Goal: Task Accomplishment & Management: Complete application form

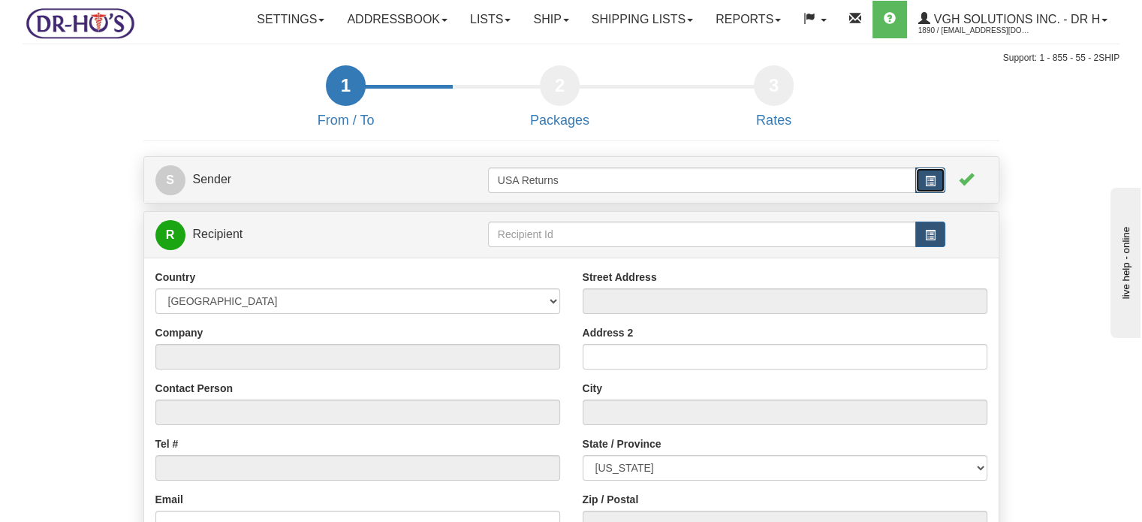
click at [918, 193] on button "button" at bounding box center [930, 180] width 30 height 26
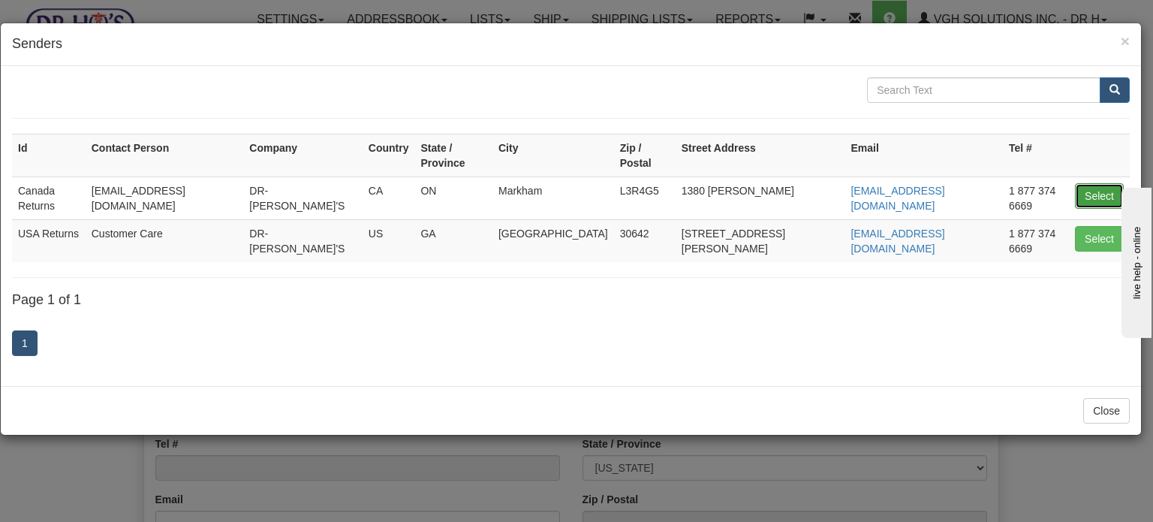
click at [1104, 185] on button "Select" at bounding box center [1099, 196] width 49 height 26
type input "Canada Returns"
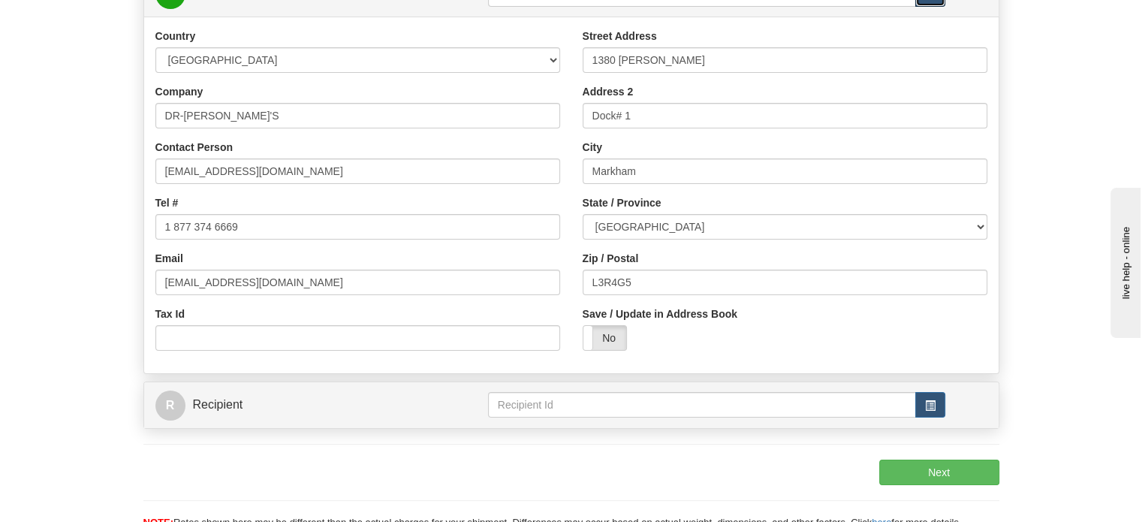
scroll to position [225, 0]
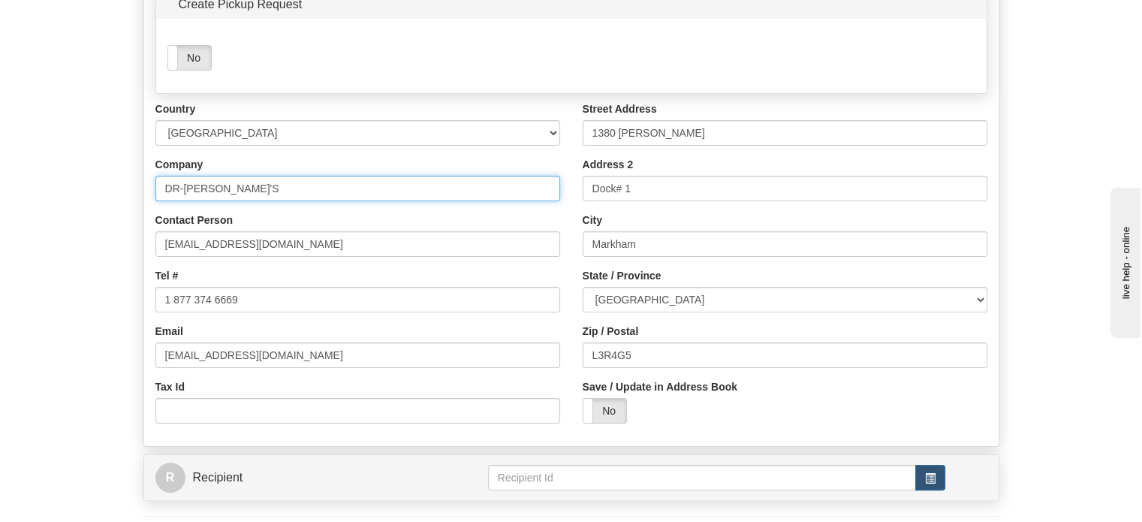
drag, startPoint x: 261, startPoint y: 232, endPoint x: 0, endPoint y: 209, distance: 261.5
click at [0, 218] on div "Toggle navigation Settings Shipping Preferences Fields Preferences New" at bounding box center [571, 204] width 1142 height 858
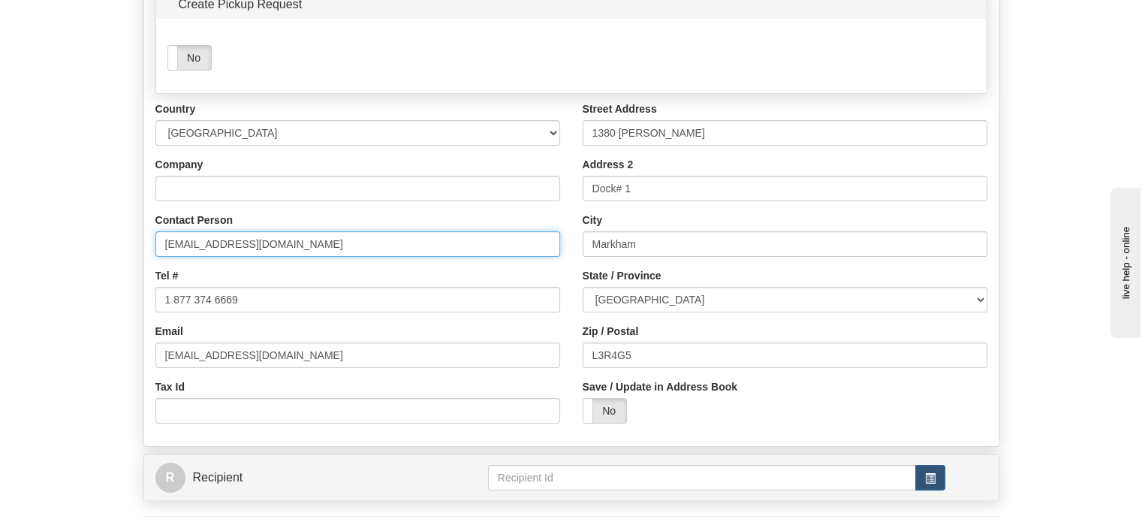
drag, startPoint x: 285, startPoint y: 288, endPoint x: 0, endPoint y: 276, distance: 285.6
click at [64, 282] on form "1 From / To 2 Packages 3 Int Opt 4 Rates S Sender" at bounding box center [571, 236] width 1097 height 793
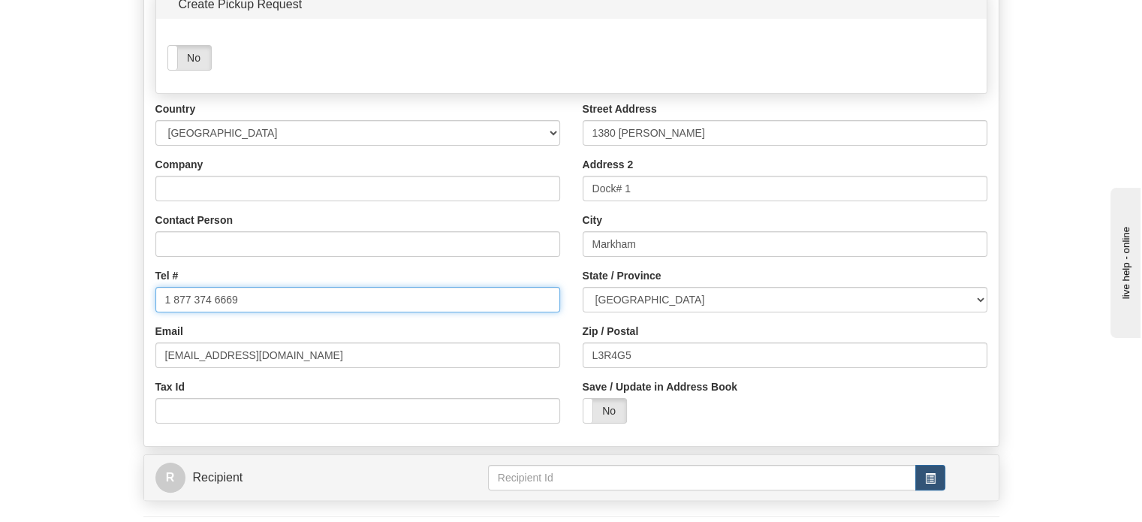
drag, startPoint x: 286, startPoint y: 345, endPoint x: 35, endPoint y: 330, distance: 251.2
click at [80, 335] on form "1 From / To 2 Packages 3 Int Opt 4 Rates S Sender" at bounding box center [571, 236] width 1097 height 793
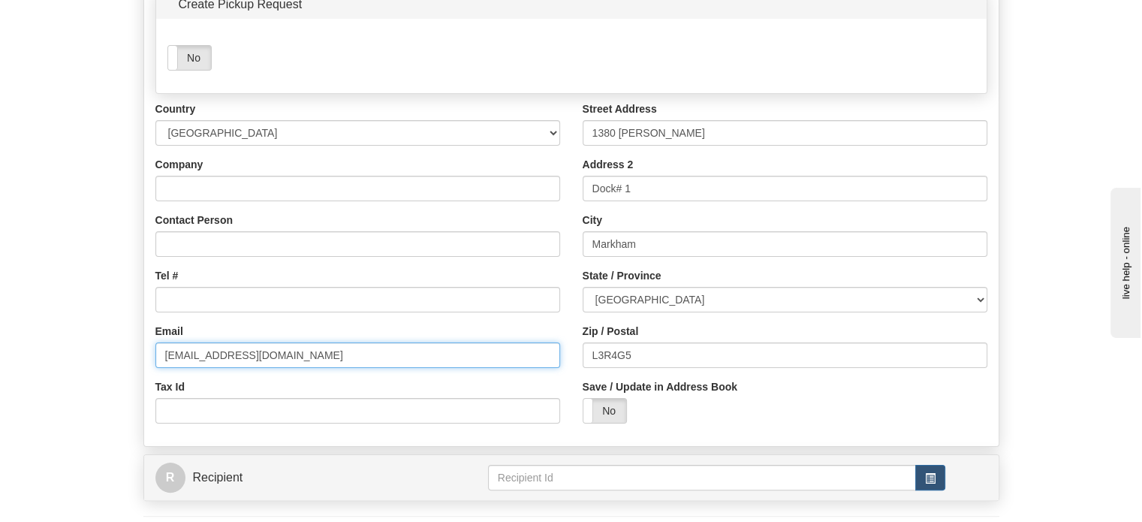
drag, startPoint x: 241, startPoint y: 381, endPoint x: 7, endPoint y: 381, distance: 234.3
click at [23, 377] on form "1 From / To 2 Packages 3 Int Opt 4 Rates S Sender" at bounding box center [571, 236] width 1097 height 793
type input "om"
drag, startPoint x: 278, startPoint y: 393, endPoint x: 27, endPoint y: 375, distance: 251.4
click at [36, 375] on form "1 From / To 2 Packages 3 Int Opt 4 Rates S Sender" at bounding box center [571, 236] width 1097 height 793
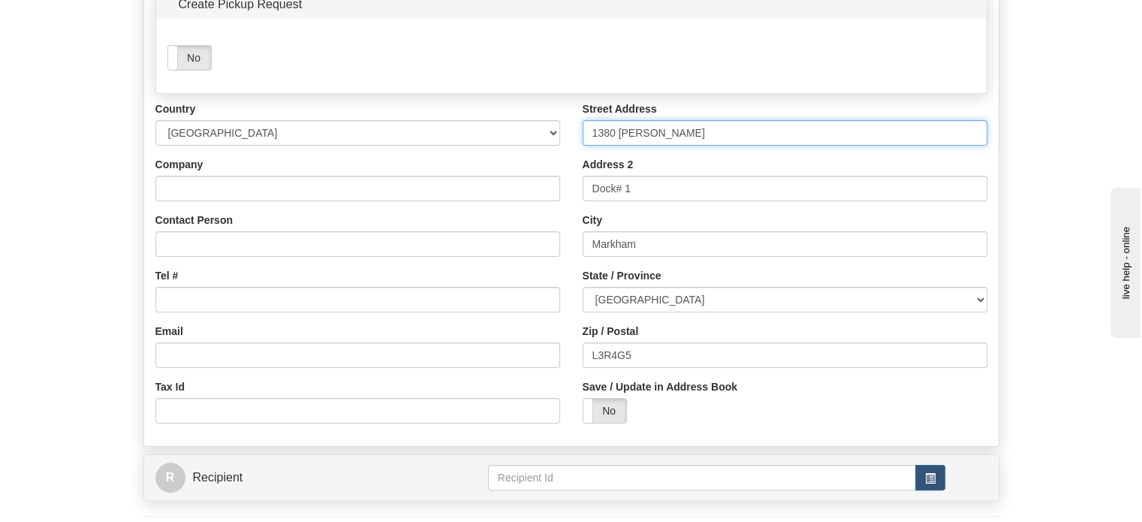
drag, startPoint x: 736, startPoint y: 170, endPoint x: 395, endPoint y: 153, distance: 341.3
click at [465, 158] on div "Country AFGHANISTAN ALAND ISLANDS ALBANIA ALGERIA AMERICAN SAMOA ANDORRA ANGOLA…" at bounding box center [571, 267] width 854 height 333
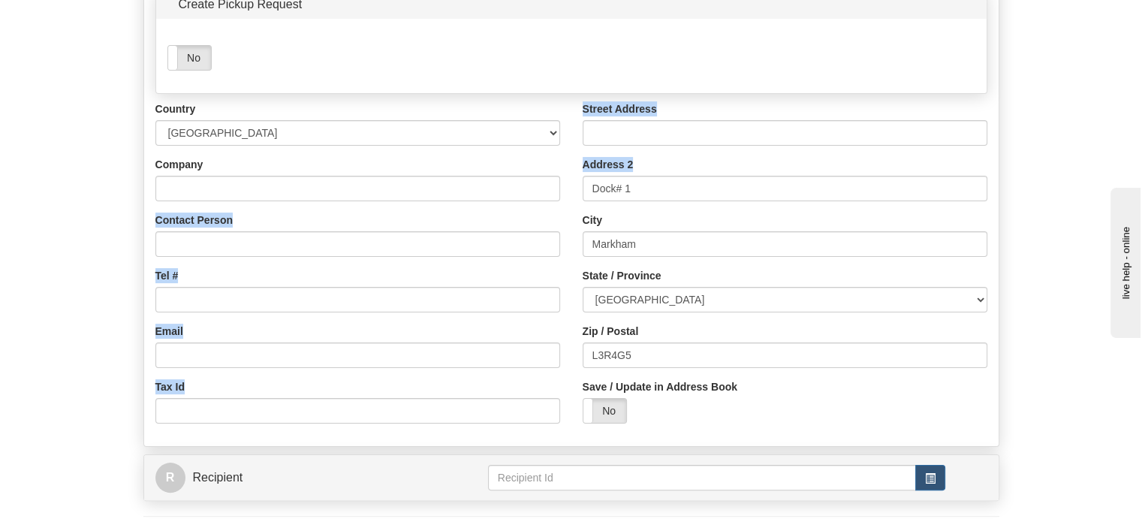
drag, startPoint x: 701, startPoint y: 206, endPoint x: 465, endPoint y: 218, distance: 236.1
click at [470, 218] on div "Country AFGHANISTAN ALAND ISLANDS ALBANIA ALGERIA AMERICAN SAMOA ANDORRA ANGOLA…" at bounding box center [571, 267] width 854 height 333
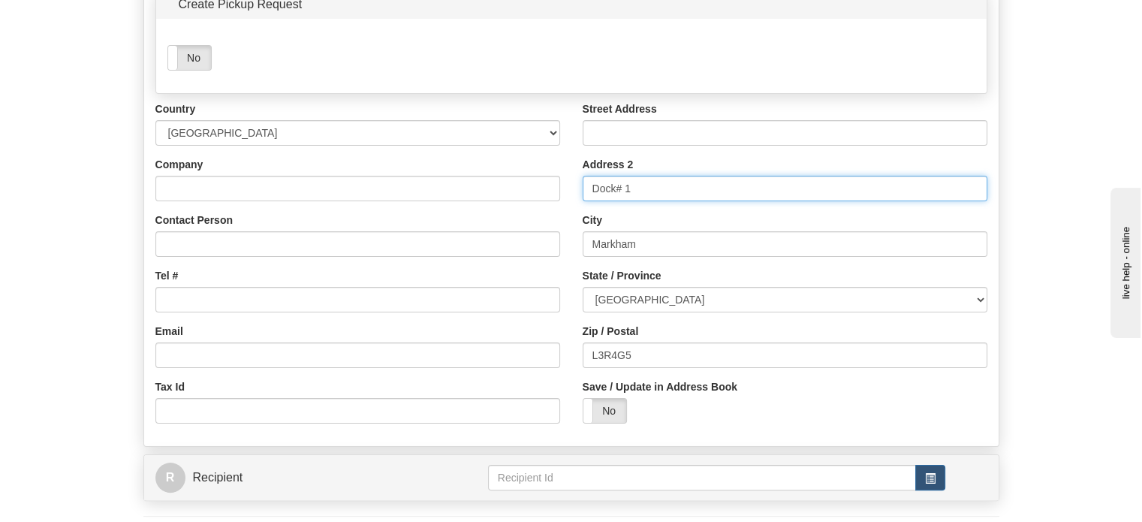
drag, startPoint x: 737, startPoint y: 212, endPoint x: 514, endPoint y: 191, distance: 224.8
click at [526, 191] on div "Country AFGHANISTAN ALAND ISLANDS ALBANIA ALGERIA AMERICAN SAMOA ANDORRA ANGOLA…" at bounding box center [571, 267] width 854 height 333
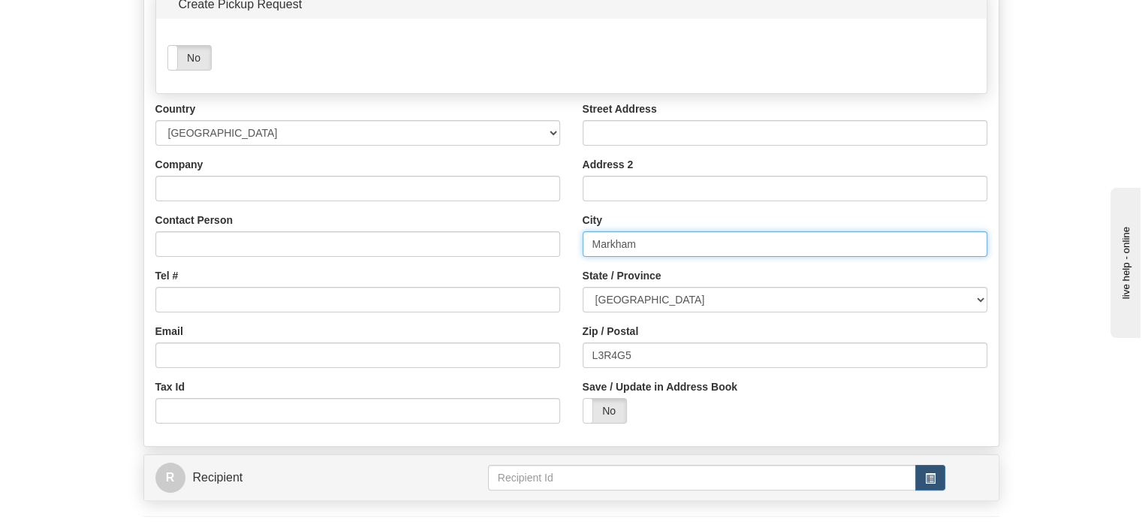
drag, startPoint x: 712, startPoint y: 282, endPoint x: 568, endPoint y: 294, distance: 144.7
click at [568, 294] on div "Country AFGHANISTAN ALAND ISLANDS ALBANIA ALGERIA AMERICAN SAMOA ANDORRA ANGOLA…" at bounding box center [571, 267] width 854 height 333
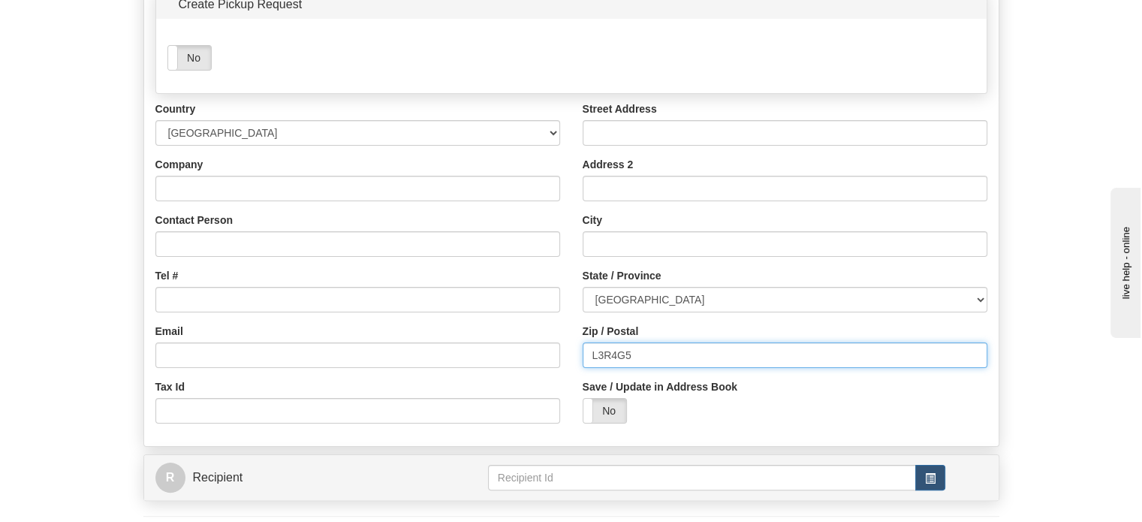
drag, startPoint x: 652, startPoint y: 393, endPoint x: 501, endPoint y: 384, distance: 151.9
click at [487, 390] on div "Country AFGHANISTAN ALAND ISLANDS ALBANIA ALGERIA AMERICAN SAMOA ANDORRA ANGOLA…" at bounding box center [571, 267] width 854 height 333
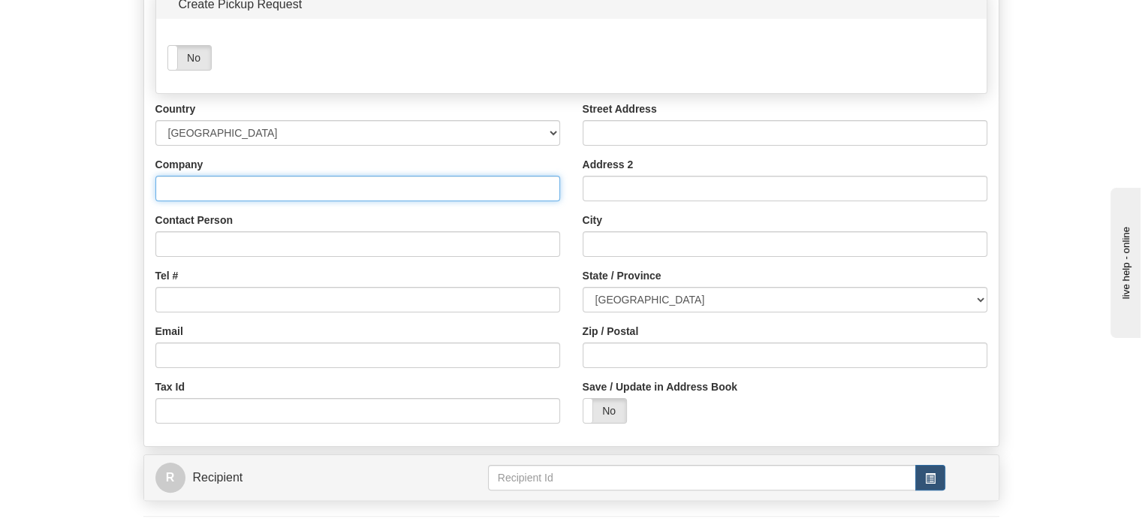
click at [234, 201] on input "Company" at bounding box center [357, 189] width 405 height 26
paste input "NORMA STEELE"
type input "NORMA STEELE"
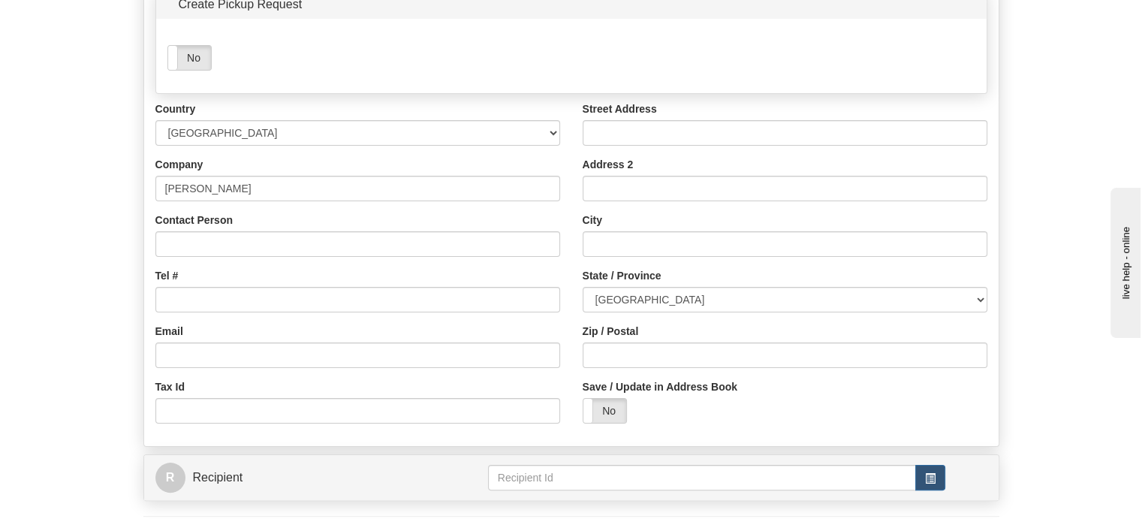
click at [214, 293] on div "Country AFGHANISTAN ALAND ISLANDS ALBANIA ALGERIA AMERICAN SAMOA ANDORRA ANGOLA…" at bounding box center [357, 267] width 427 height 333
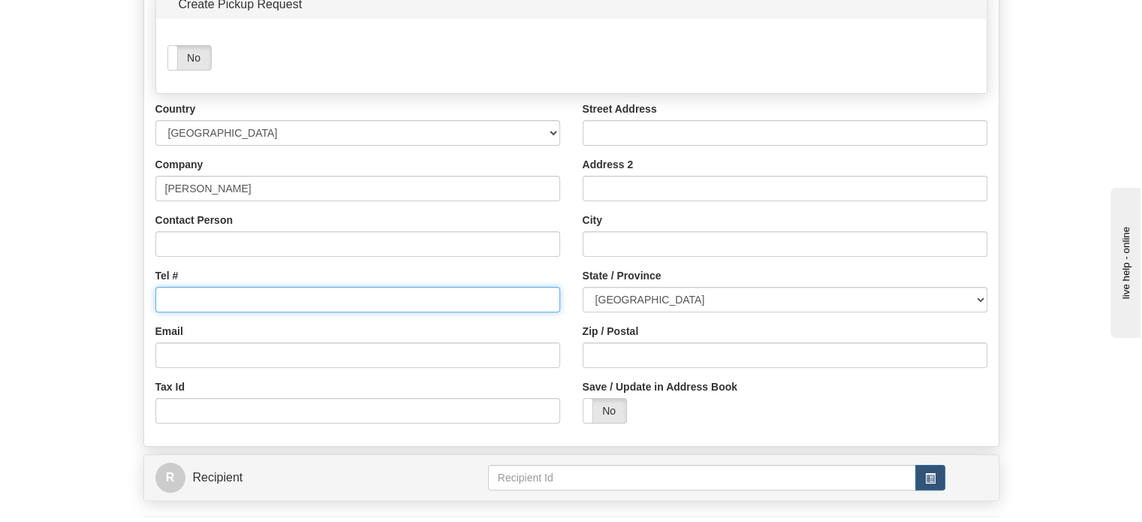
click at [214, 312] on input "Tel #" at bounding box center [357, 300] width 405 height 26
paste input "2503890618"
type input "2503890618"
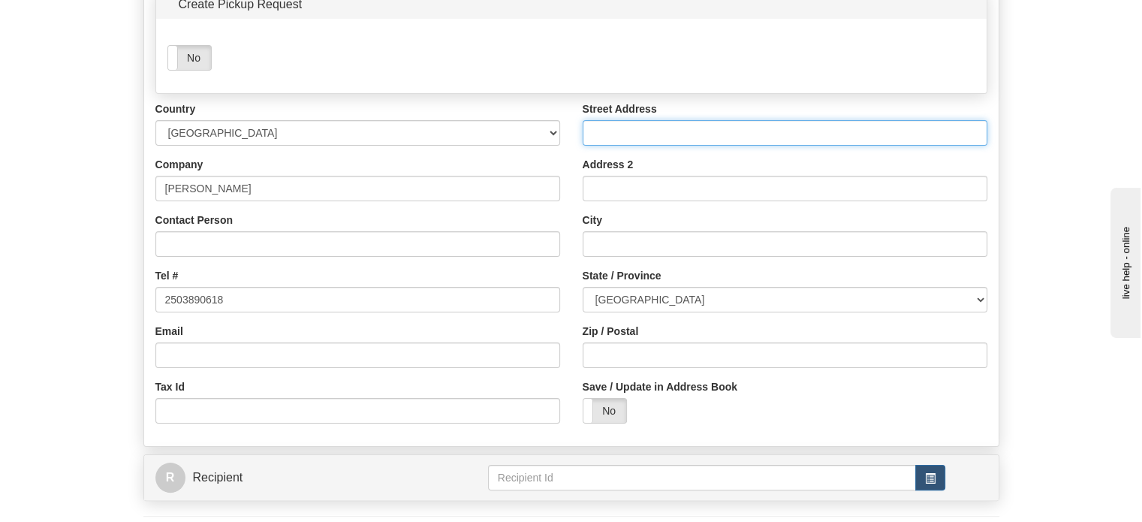
click at [610, 146] on input "Street Address" at bounding box center [785, 133] width 405 height 26
paste input "239 3333 SEATON ST"
type input "239 3333 SEATON ST"
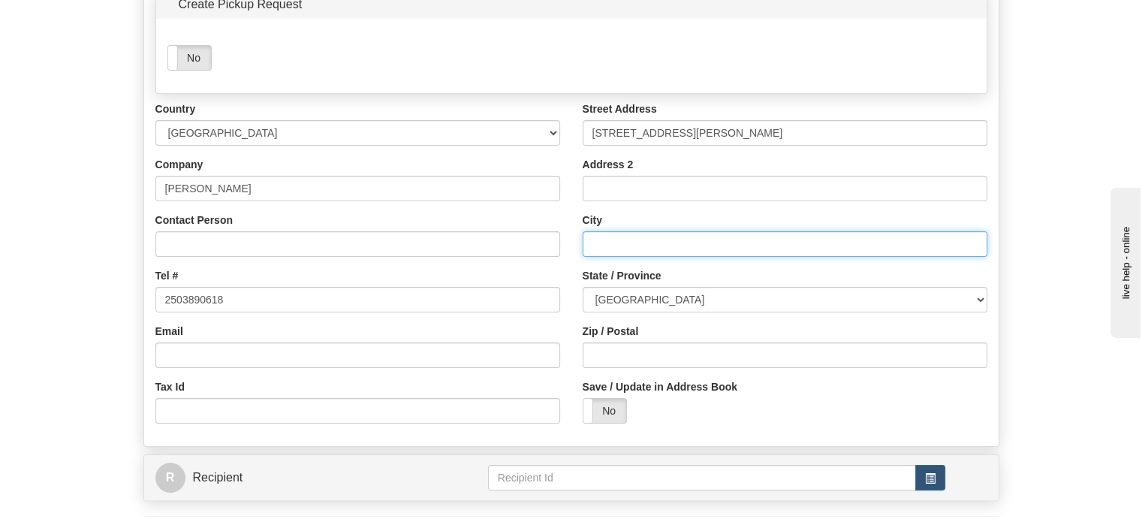
click at [634, 257] on input "City" at bounding box center [785, 244] width 405 height 26
paste input "Victoria"
type input "Victoria"
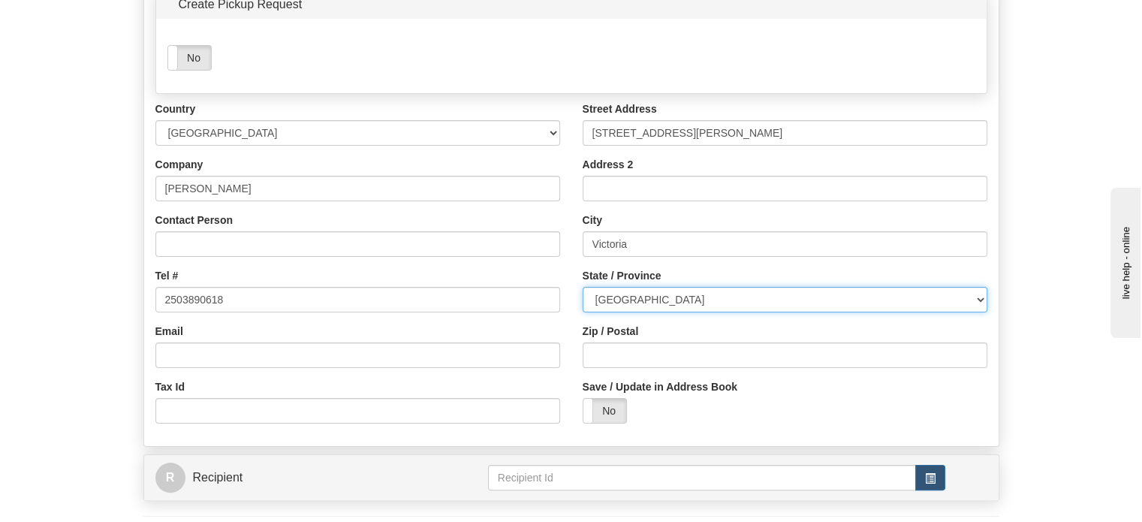
click at [643, 312] on select "ALBERTA BRITISH COLUMBIA MANITOBA NEW BRUNSWICK NEWFOUNDLAND NOVA SCOTIA NUNAVU…" at bounding box center [785, 300] width 405 height 26
select select "BC"
click at [583, 312] on select "ALBERTA BRITISH COLUMBIA MANITOBA NEW BRUNSWICK NEWFOUNDLAND NOVA SCOTIA NUNAVU…" at bounding box center [785, 300] width 405 height 26
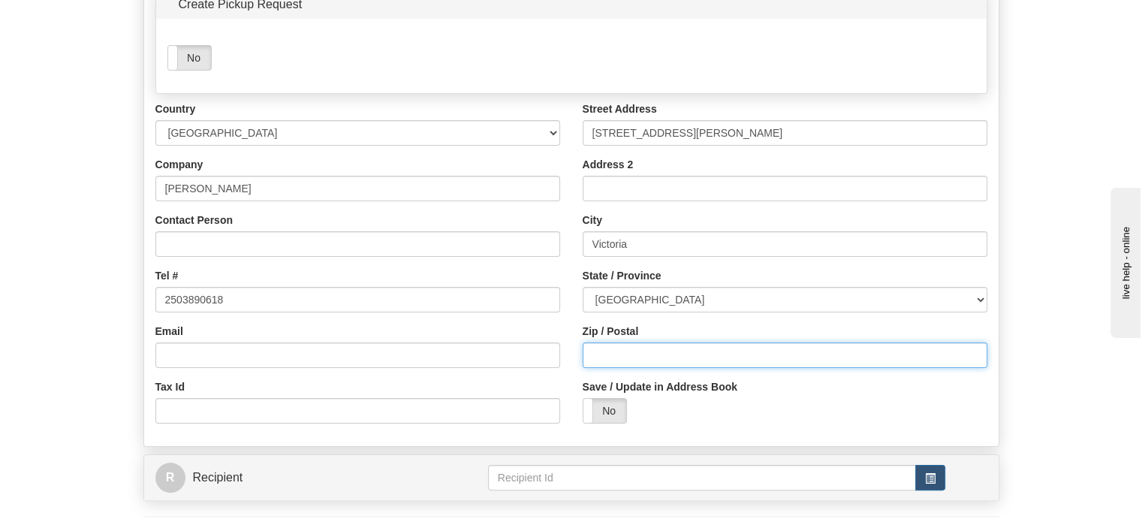
click at [614, 368] on input "Zip / Postal" at bounding box center [785, 355] width 405 height 26
paste input "V8Z3W1"
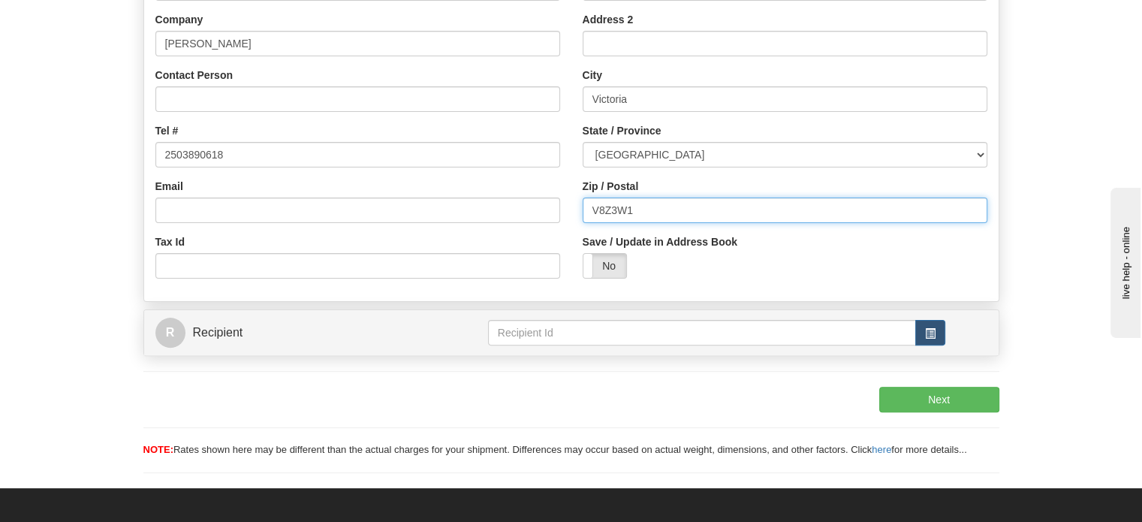
scroll to position [375, 0]
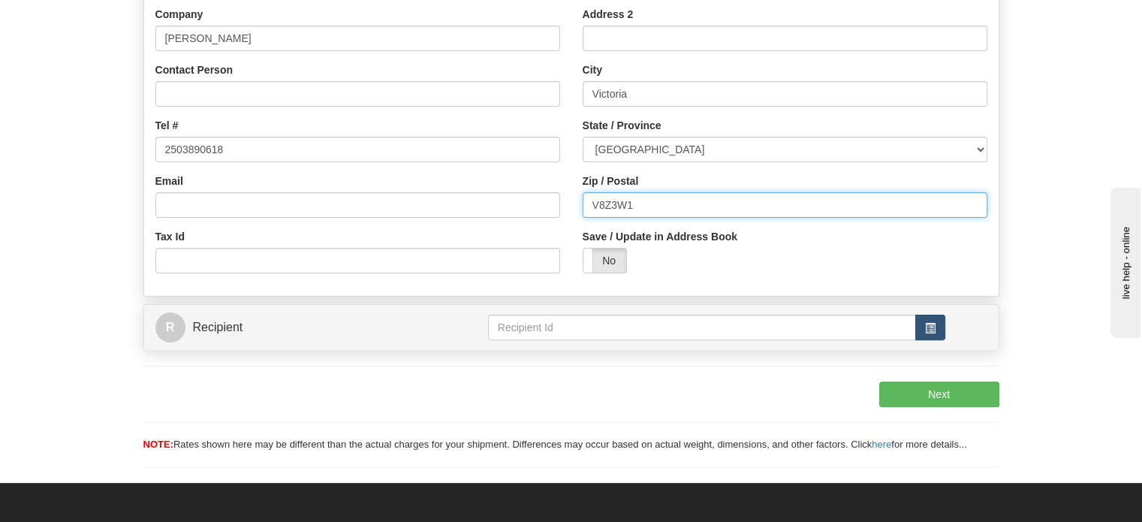
type input "V8Z3W1"
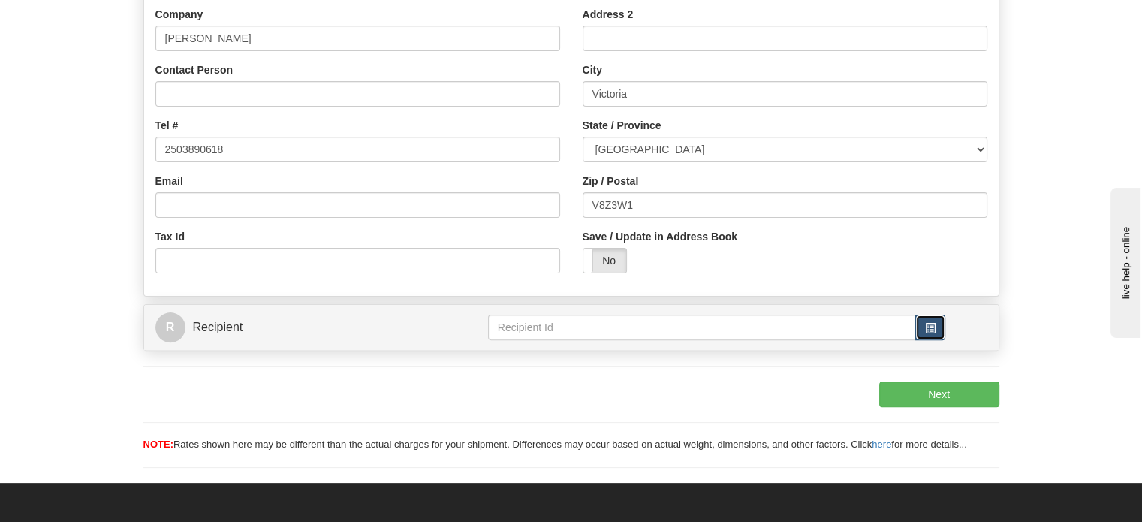
click at [941, 340] on button "button" at bounding box center [930, 328] width 30 height 26
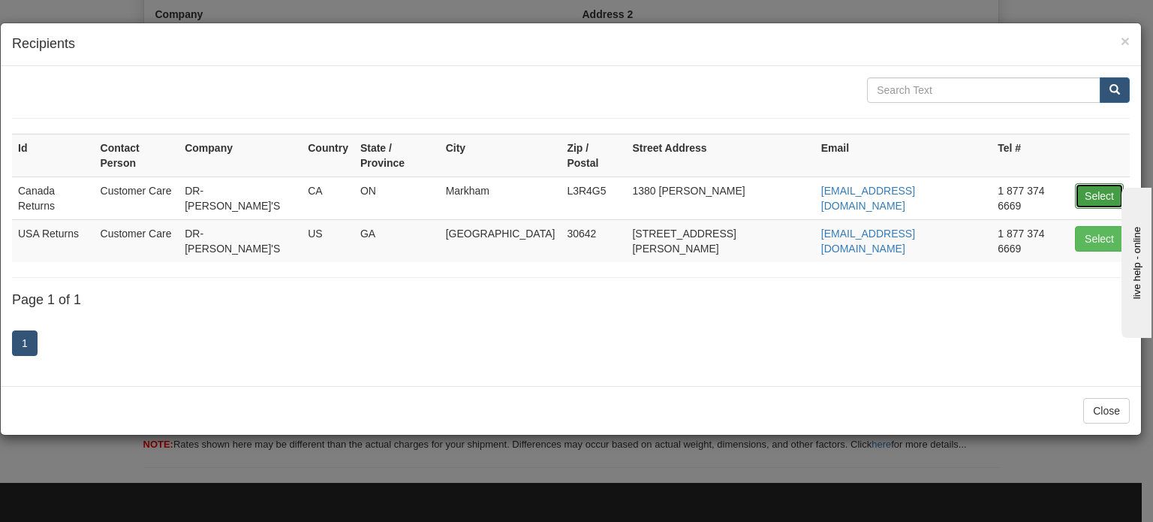
click at [1093, 183] on button "Select" at bounding box center [1099, 196] width 49 height 26
type input "Canada Returns"
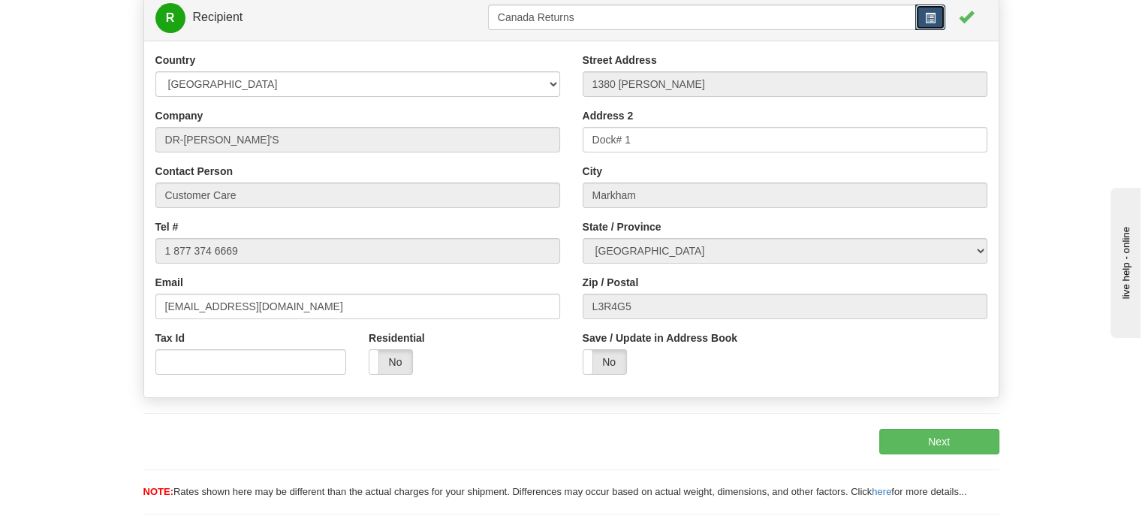
scroll to position [225, 0]
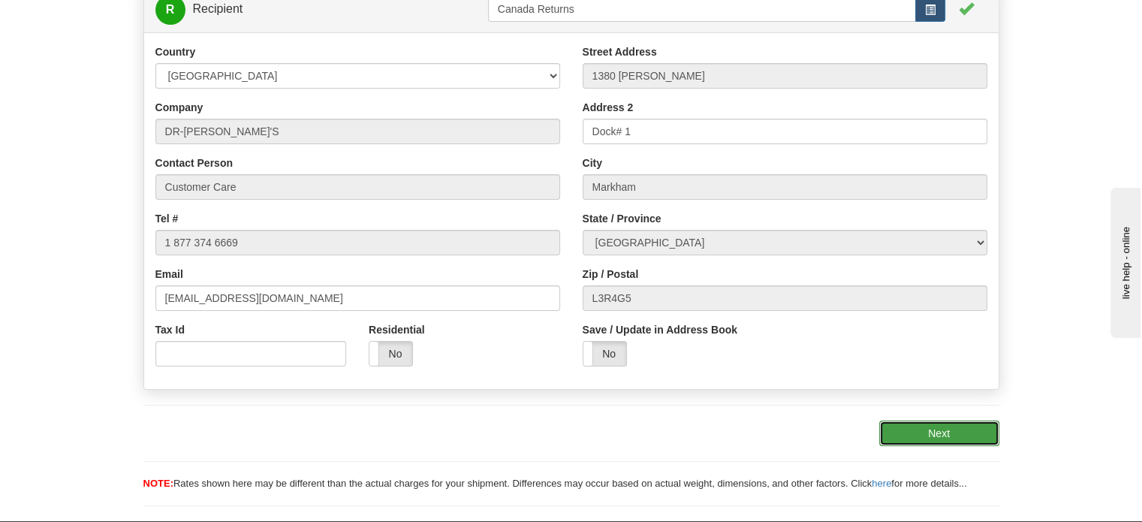
click at [929, 446] on button "Next" at bounding box center [939, 433] width 120 height 26
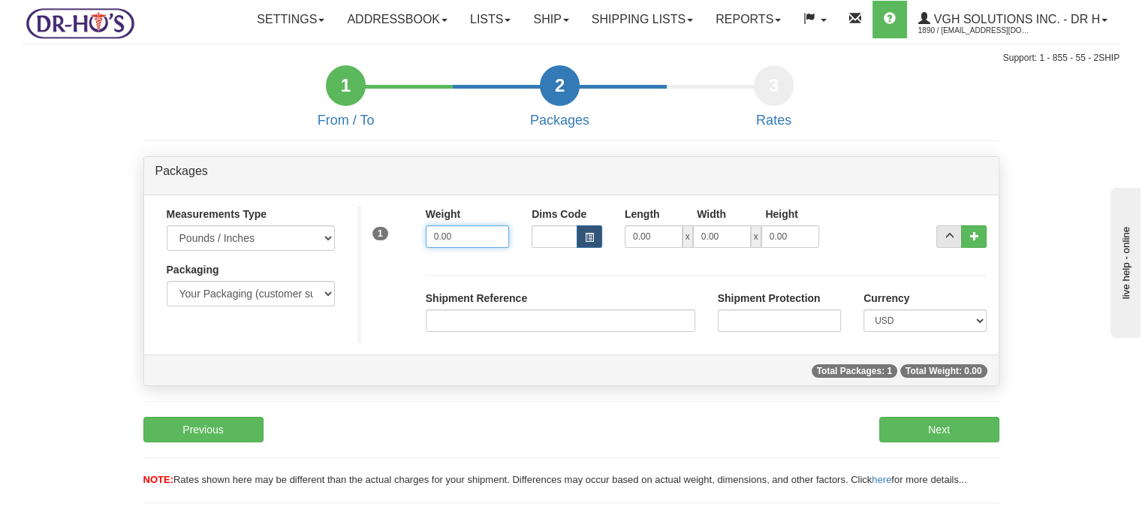
drag, startPoint x: 466, startPoint y: 269, endPoint x: 206, endPoint y: 248, distance: 260.6
click at [318, 255] on div "Measurements Type Pounds / Inches Kilograms / Centimeters Packaging Your Packag…" at bounding box center [571, 274] width 854 height 137
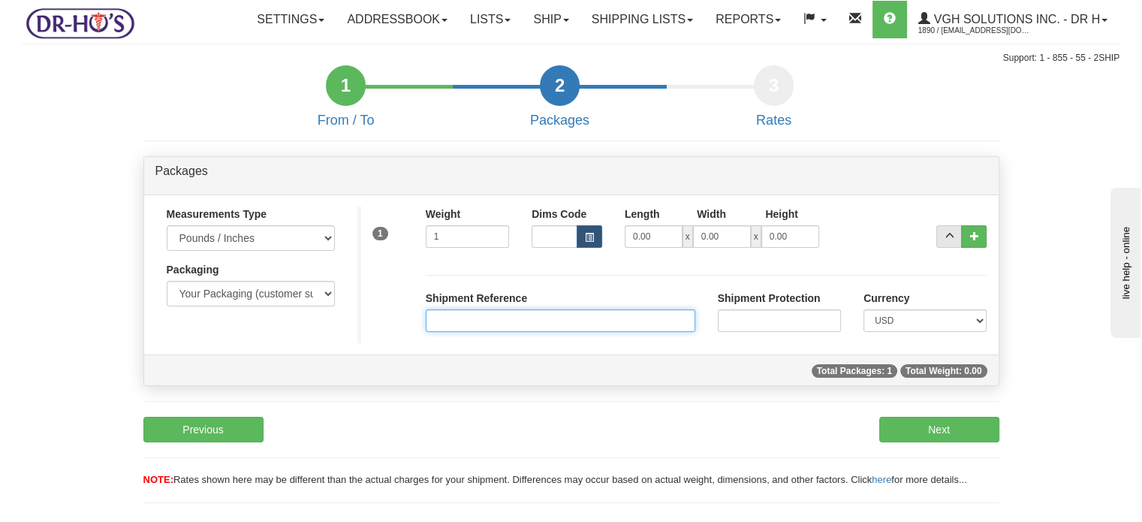
type input "1.00"
click at [478, 332] on input "Shipment Reference" at bounding box center [561, 320] width 270 height 23
paste input "1148482"
type input "1148482"
click at [958, 332] on div "Currency CAD USD EUR ZAR RON ANG ARN AUD AUS AWG BBD BFR BGN BHD BMD BND BRC BR…" at bounding box center [924, 311] width 123 height 41
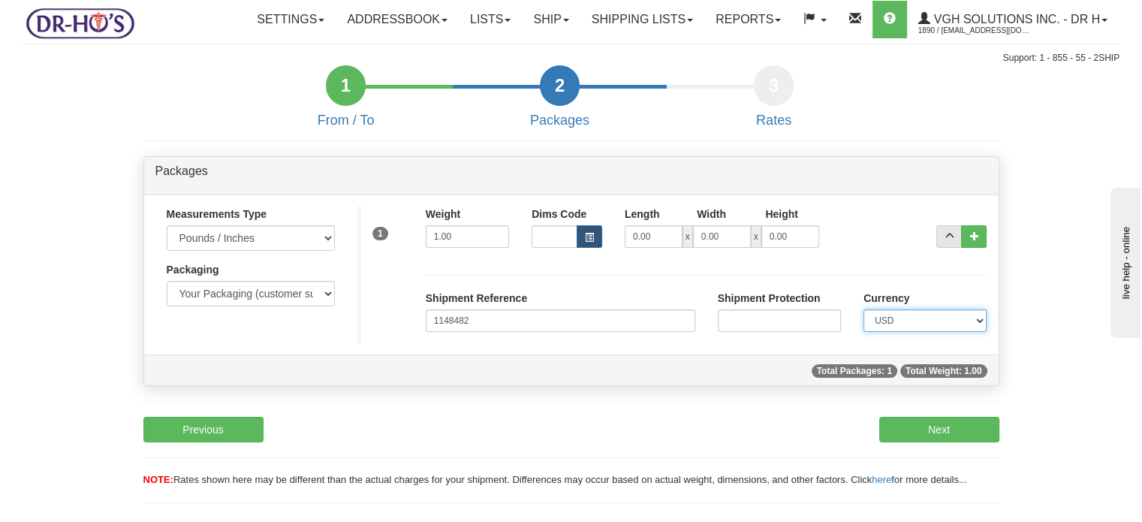
click at [948, 332] on select "CAD USD EUR ZAR RON ANG ARN AUD AUS AWG BBD BFR BGN BHD BMD BND BRC BRL CHP CKZ…" at bounding box center [924, 320] width 123 height 23
select select "0"
click at [863, 332] on select "CAD USD EUR ZAR RON ANG ARN AUD AUS AWG BBD BFR BGN BHD BMD BND BRC BRL CHP CKZ…" at bounding box center [924, 320] width 123 height 23
click at [976, 442] on button "Next" at bounding box center [939, 430] width 120 height 26
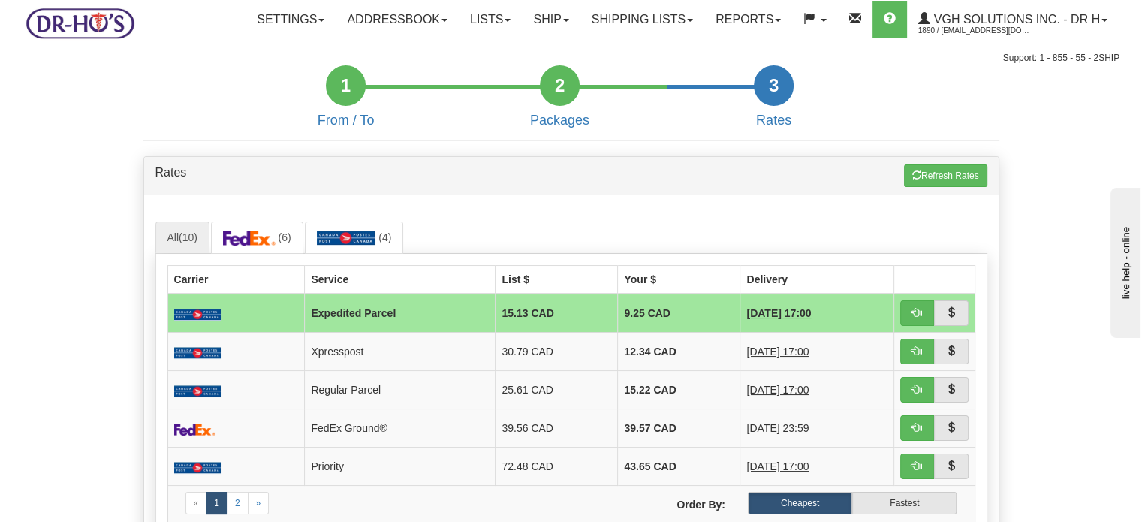
click at [935, 441] on button "button" at bounding box center [951, 428] width 35 height 26
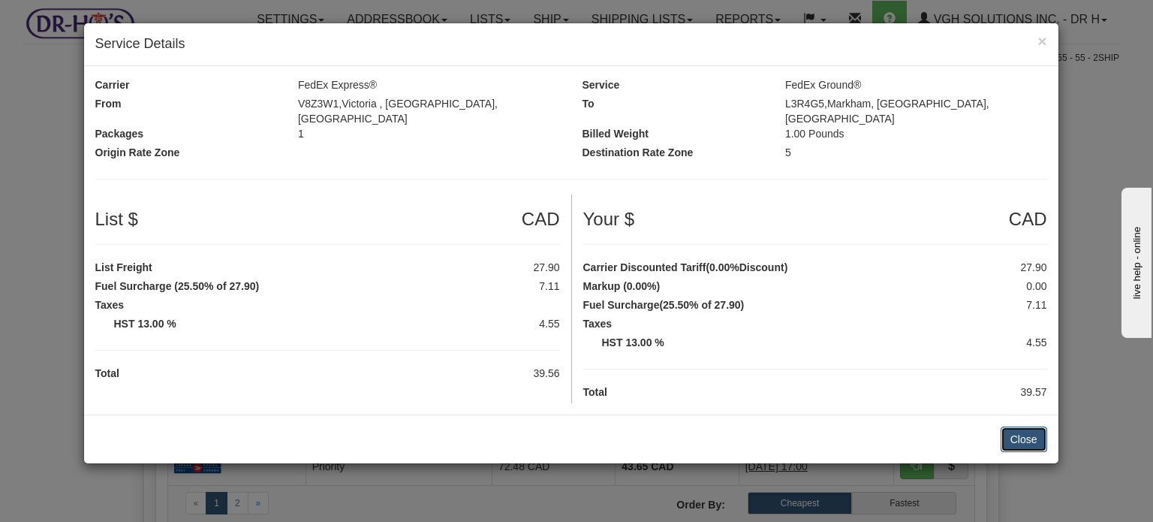
click at [1023, 429] on button "Close" at bounding box center [1024, 439] width 47 height 26
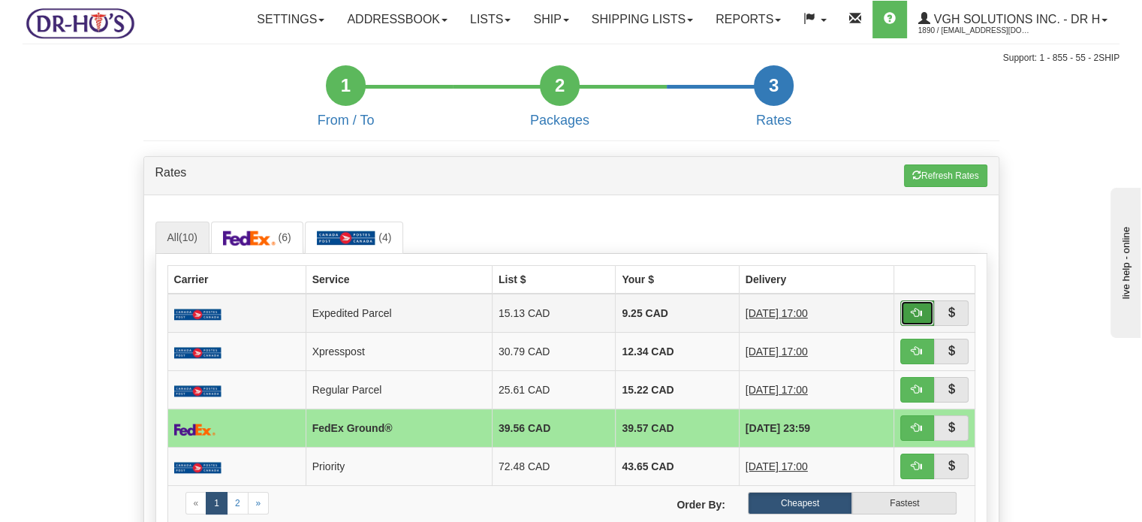
click at [907, 326] on button "button" at bounding box center [917, 313] width 35 height 26
type input "DOM.EP"
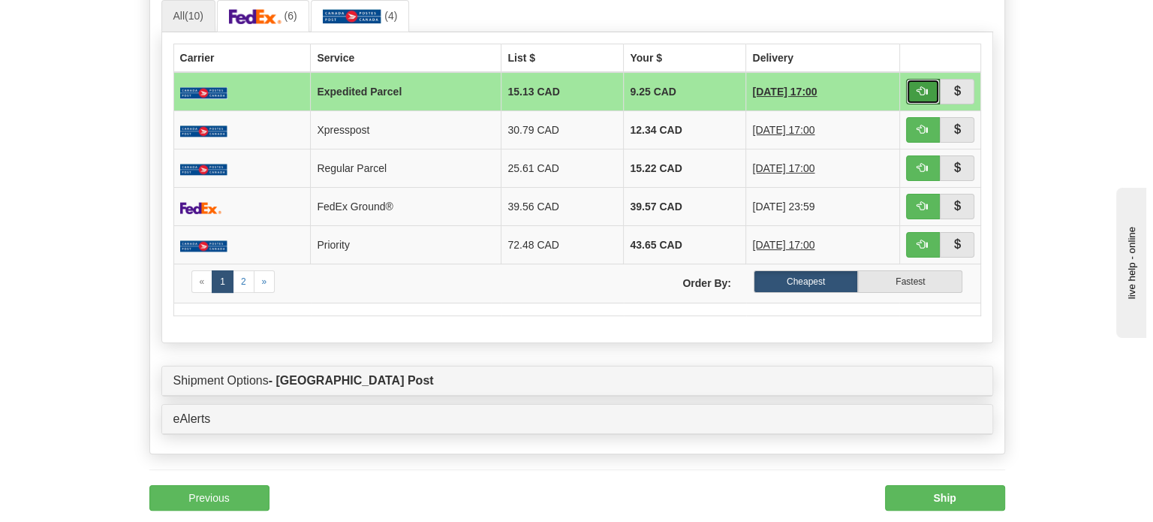
scroll to position [225, 0]
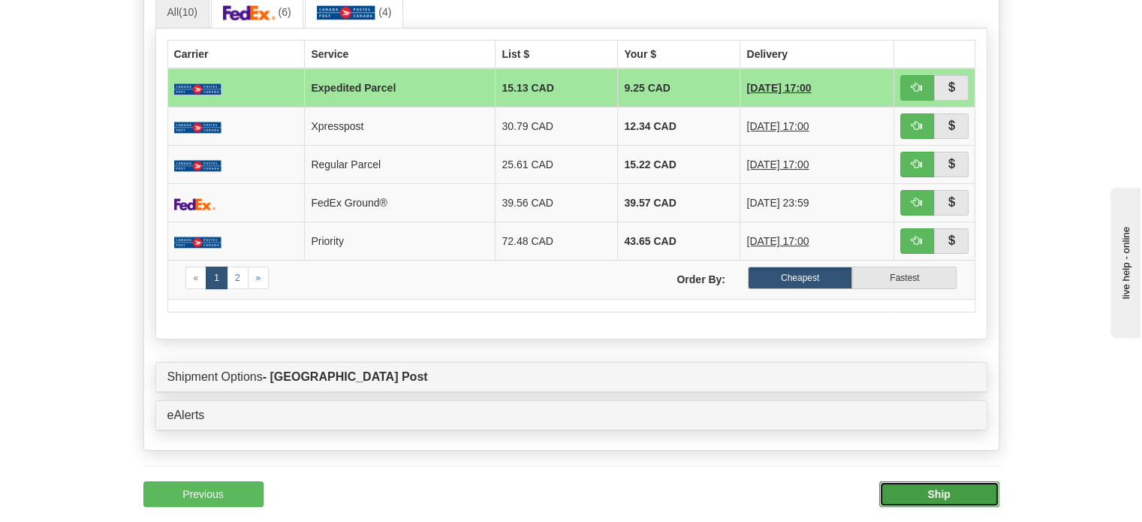
click at [961, 507] on button "Ship" at bounding box center [939, 494] width 120 height 26
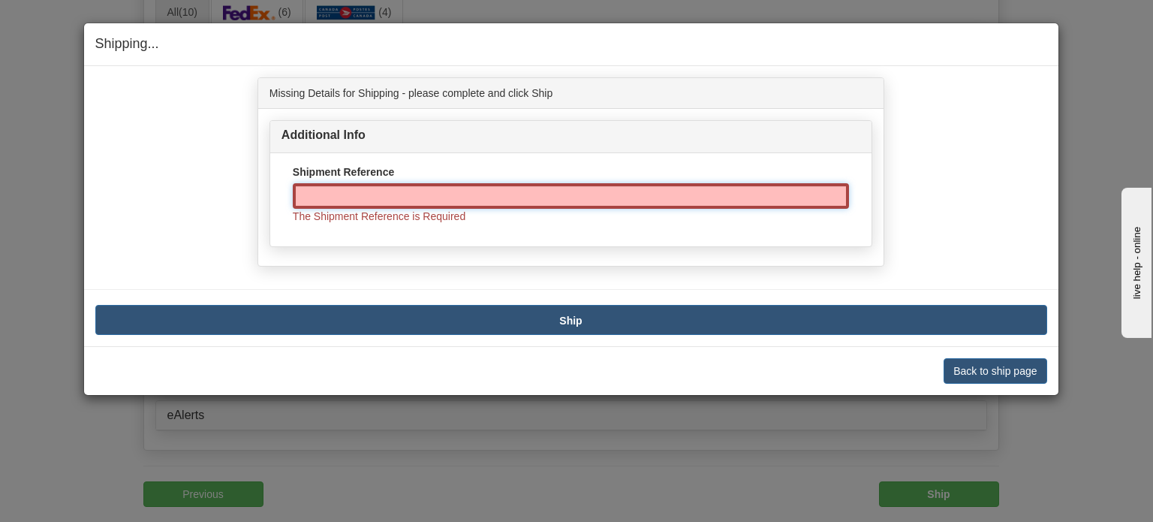
click at [490, 197] on input "Shipment Reference" at bounding box center [571, 196] width 556 height 26
paste input "1148482"
type input "1148482"
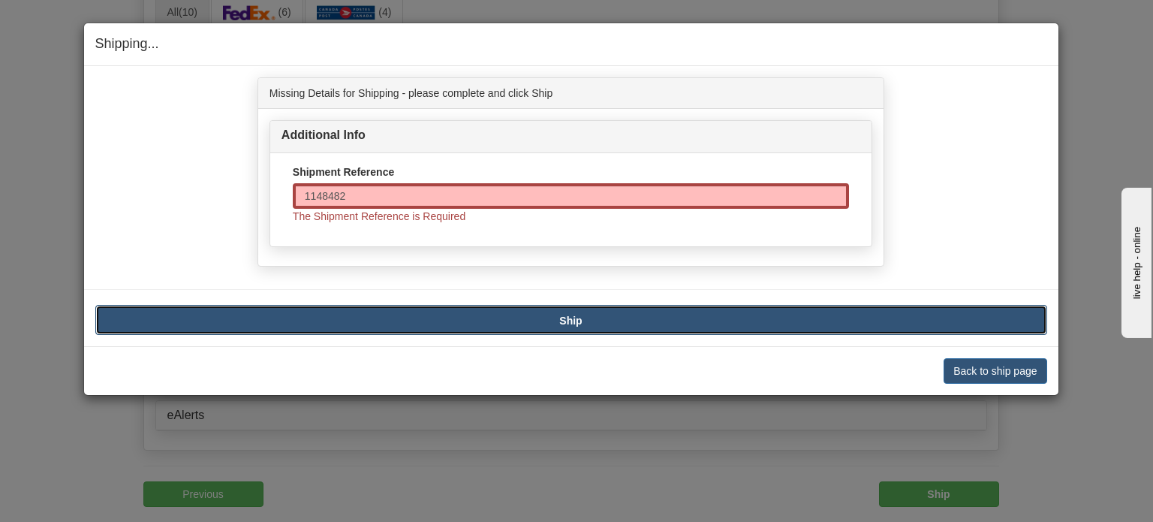
click at [567, 322] on b "Ship" at bounding box center [570, 321] width 23 height 12
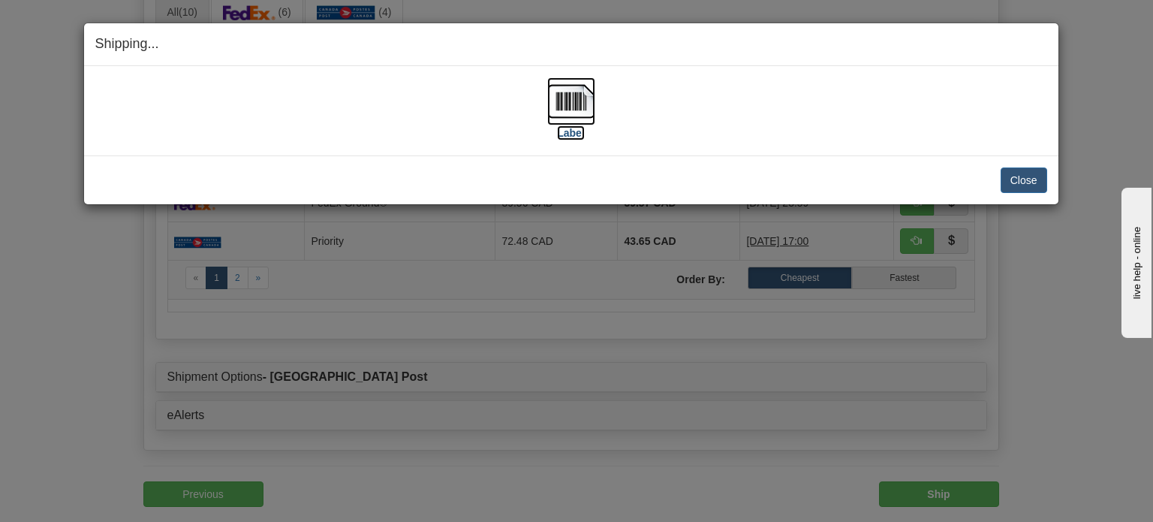
click at [591, 118] on img at bounding box center [571, 101] width 48 height 48
click at [1010, 174] on button "Close" at bounding box center [1024, 180] width 47 height 26
